Goal: Check status: Check status

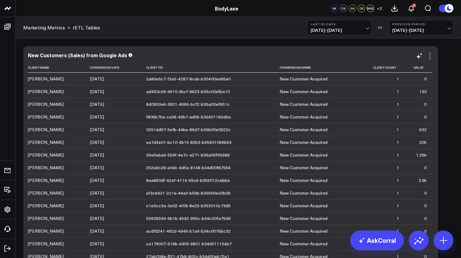
click at [431, 56] on icon at bounding box center [429, 55] width 7 height 7
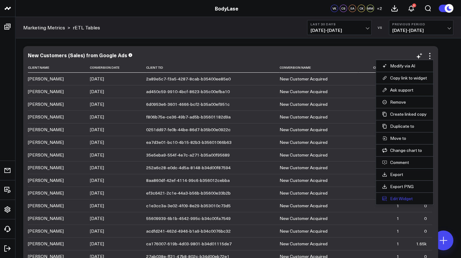
click at [387, 199] on icon at bounding box center [384, 198] width 5 height 5
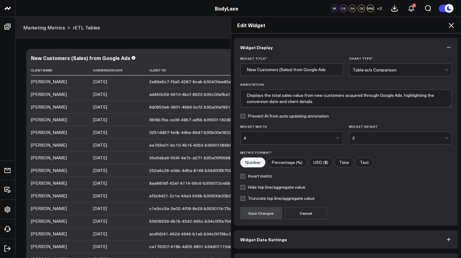
scroll to position [17, 0]
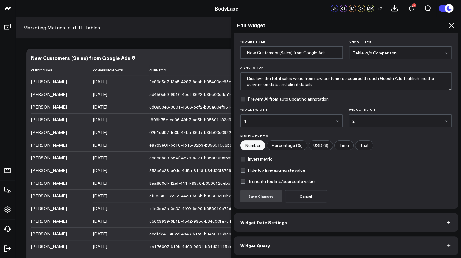
click at [310, 247] on button "Widget Query" at bounding box center [346, 246] width 224 height 19
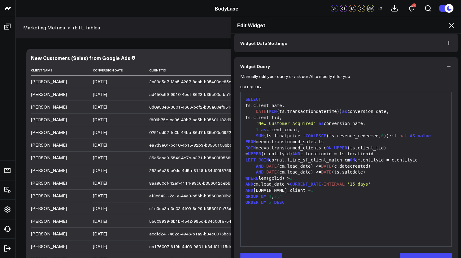
scroll to position [28, 0]
click at [450, 28] on icon at bounding box center [451, 25] width 7 height 7
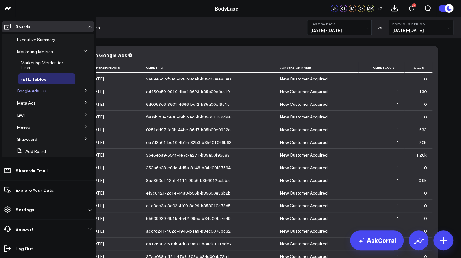
click at [22, 90] on span "Google Ads" at bounding box center [28, 91] width 22 height 6
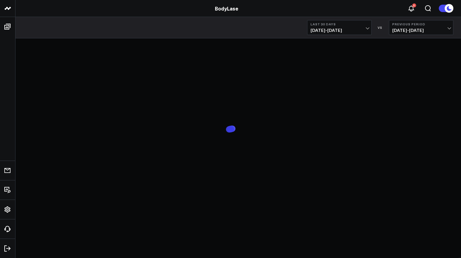
click at [352, 32] on span "[DATE] - [DATE]" at bounding box center [340, 30] width 58 height 5
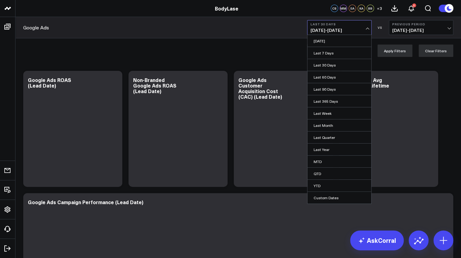
click at [369, 29] on button "Last 30 Days [DATE] - [DATE]" at bounding box center [339, 27] width 64 height 15
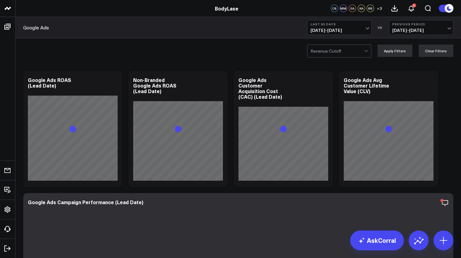
click at [369, 29] on button "Last 30 Days [DATE] - [DATE]" at bounding box center [339, 27] width 64 height 15
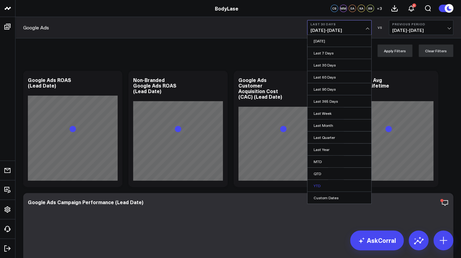
click at [318, 183] on link "YTD" at bounding box center [340, 186] width 64 height 12
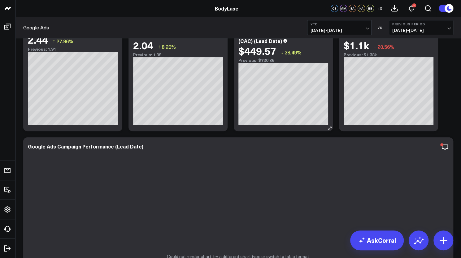
scroll to position [61, 0]
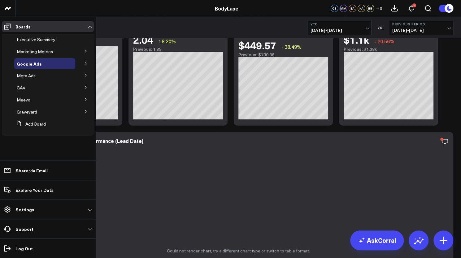
click at [84, 50] on icon at bounding box center [86, 51] width 4 height 4
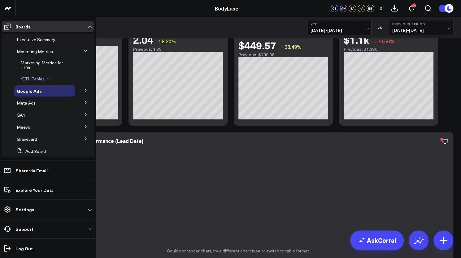
click at [31, 77] on span "rETL Tables" at bounding box center [32, 79] width 24 height 6
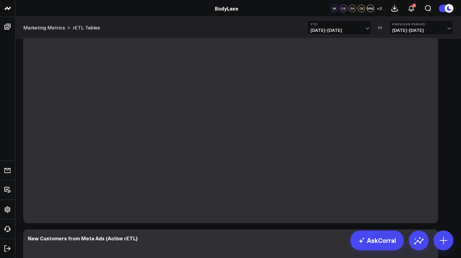
scroll to position [26, 0]
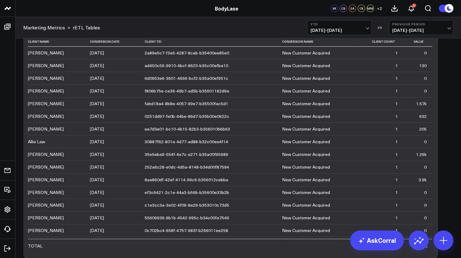
click at [358, 29] on span "[DATE] - [DATE]" at bounding box center [340, 30] width 58 height 5
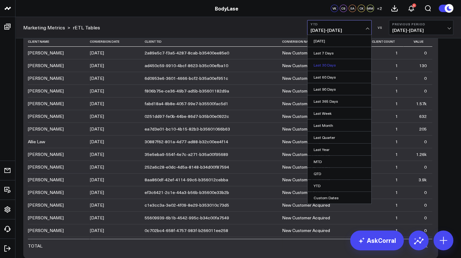
click at [323, 67] on link "Last 30 Days" at bounding box center [340, 65] width 64 height 12
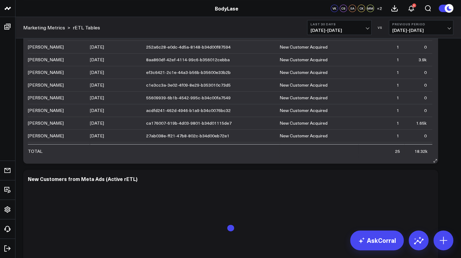
scroll to position [121, 0]
